Goal: Check status: Check status

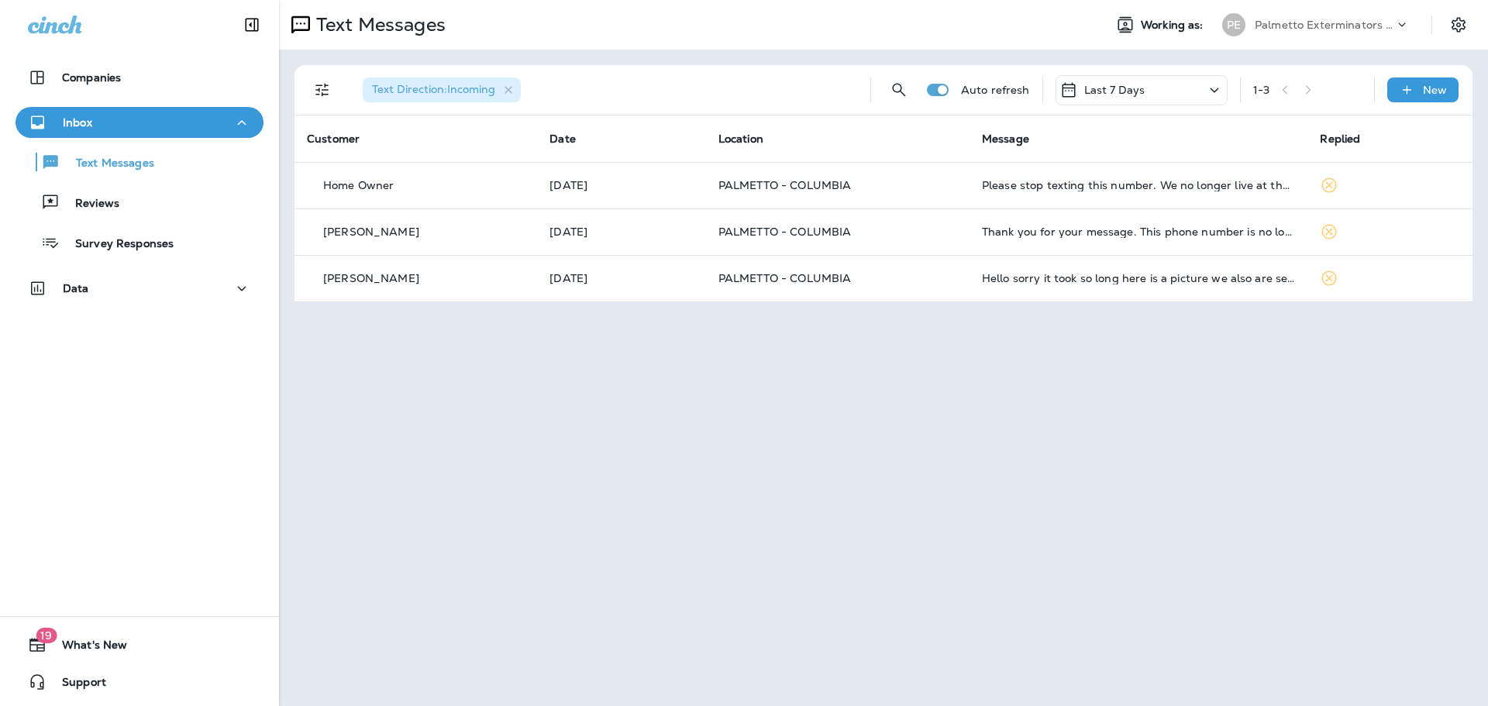
click at [1178, 96] on div "Last 7 Days" at bounding box center [1141, 90] width 172 height 30
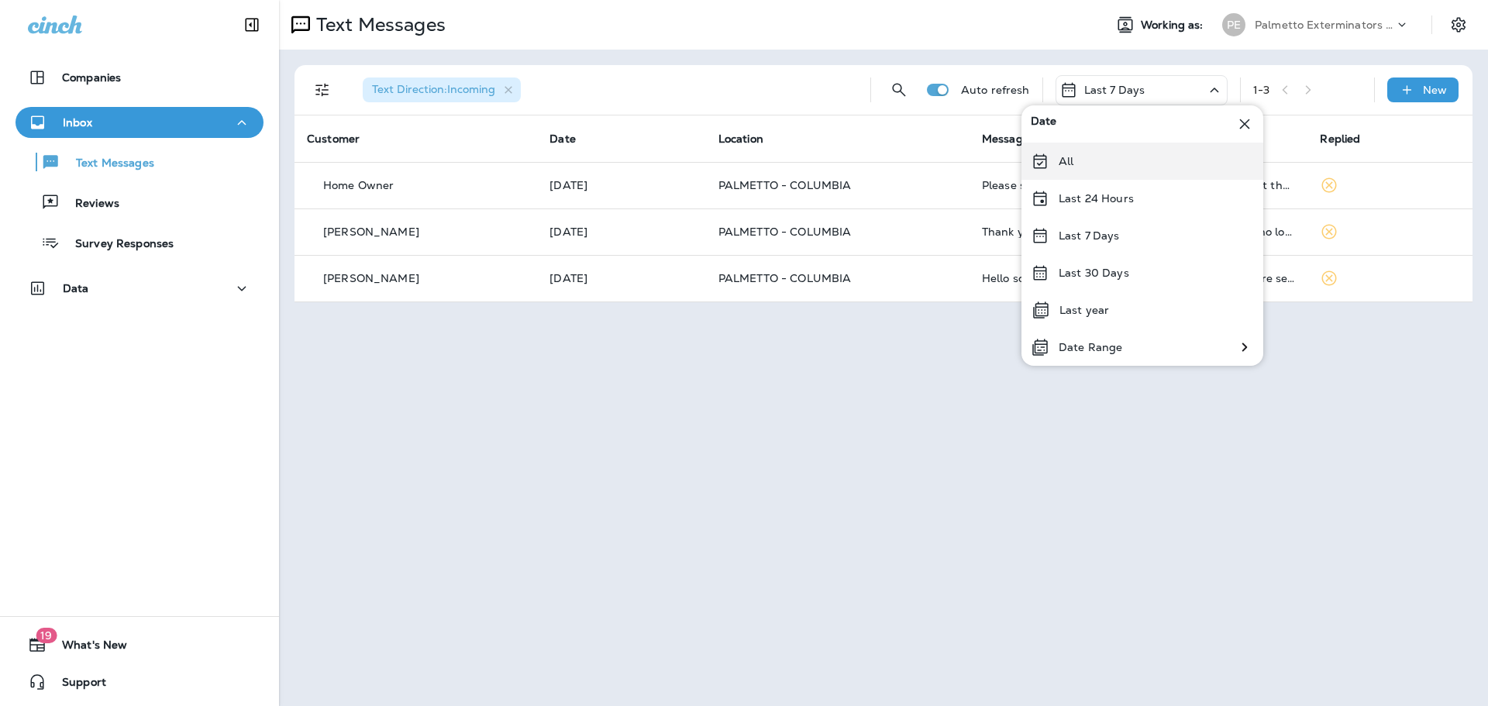
click at [1103, 156] on div "All" at bounding box center [1142, 161] width 242 height 37
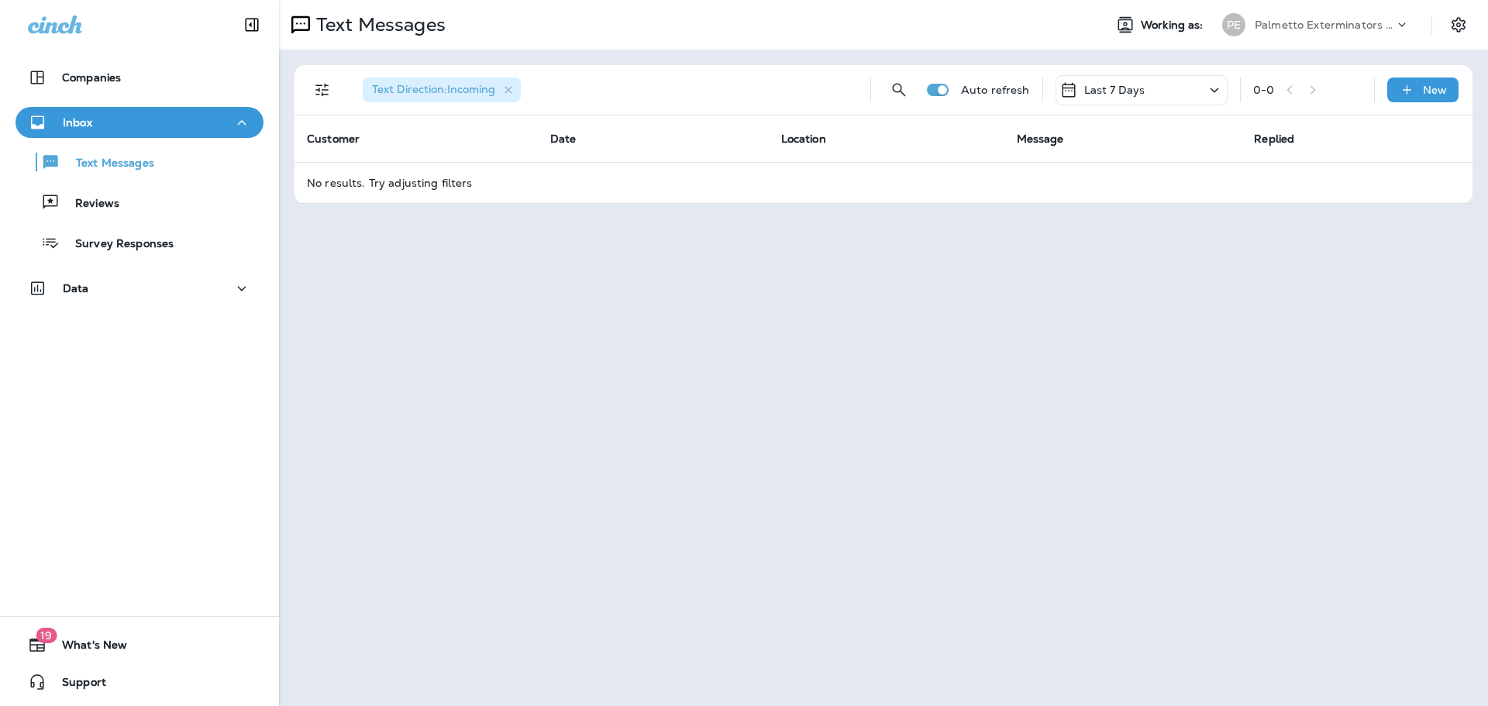
click at [1115, 88] on p "Last 7 Days" at bounding box center [1114, 90] width 61 height 12
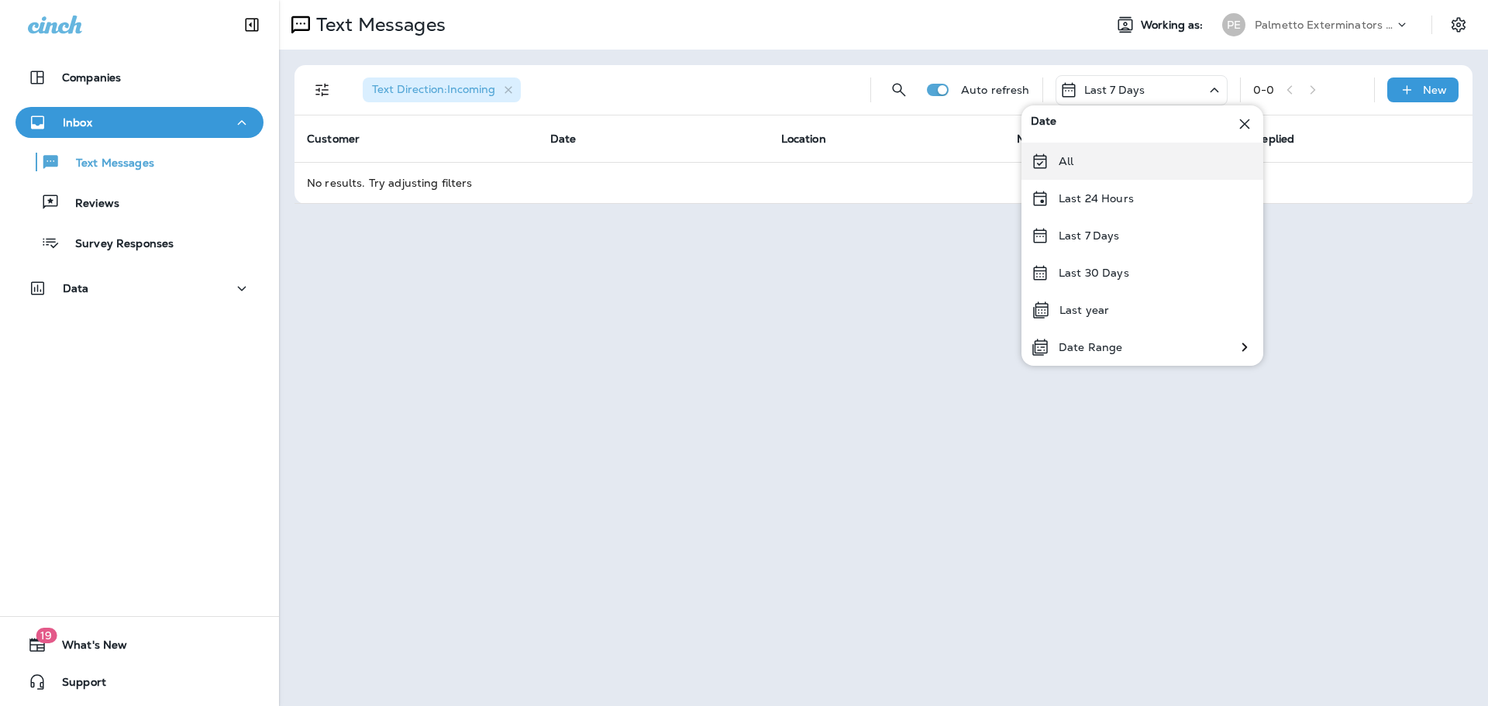
click at [1095, 155] on div "All" at bounding box center [1142, 161] width 242 height 37
